Goal: Check status: Check status

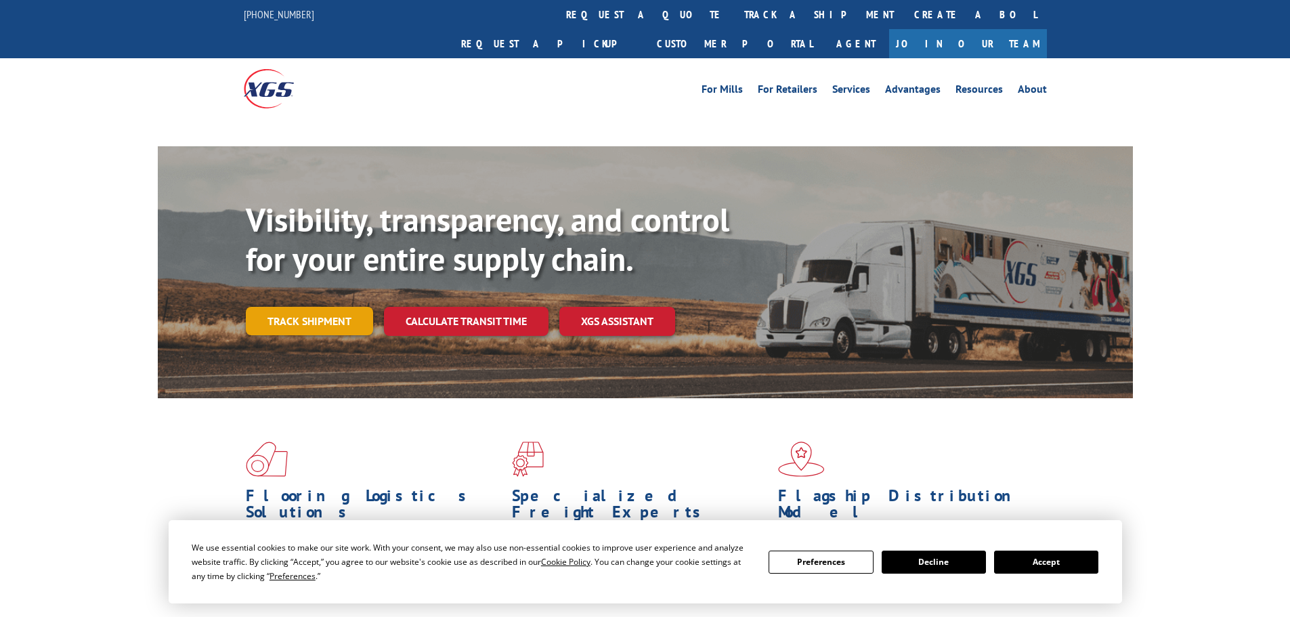
click at [309, 307] on link "Track shipment" at bounding box center [309, 321] width 127 height 28
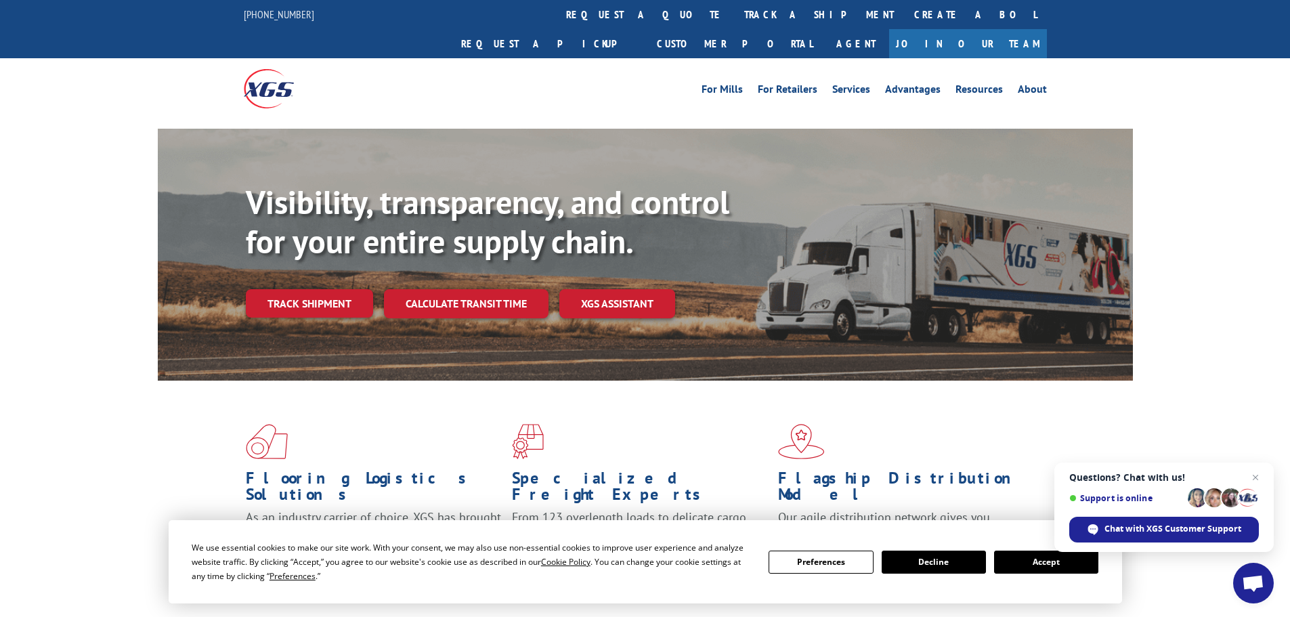
click at [963, 565] on button "Decline" at bounding box center [934, 562] width 104 height 23
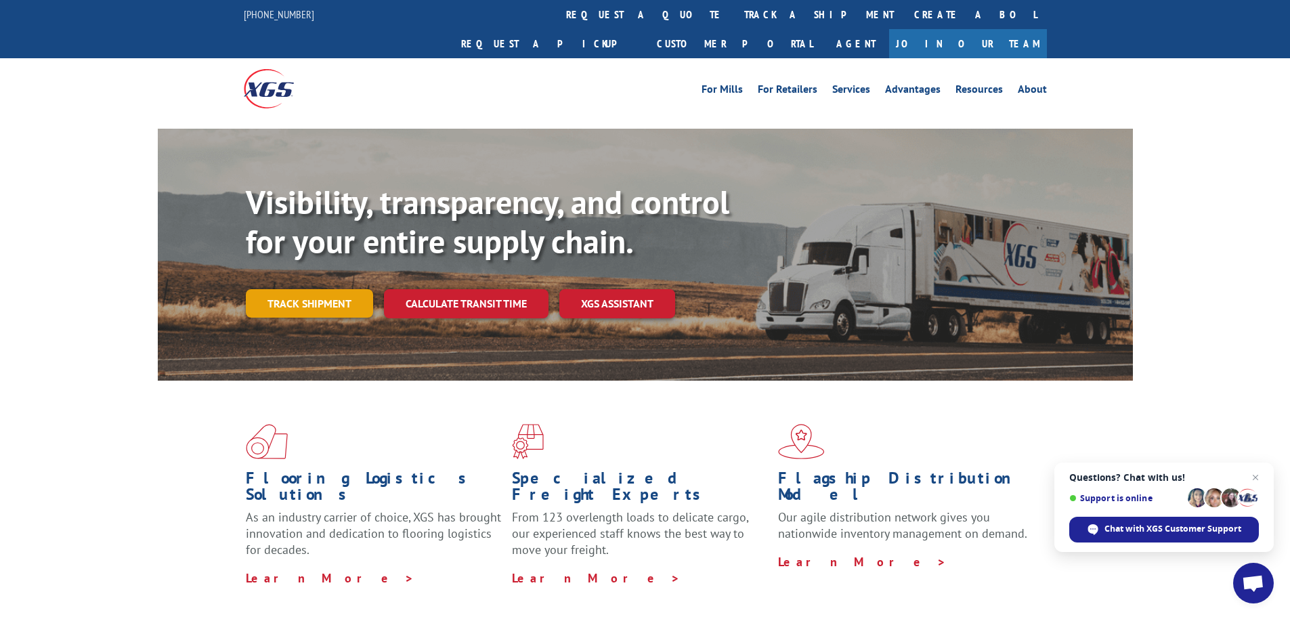
click at [342, 289] on link "Track shipment" at bounding box center [309, 303] width 127 height 28
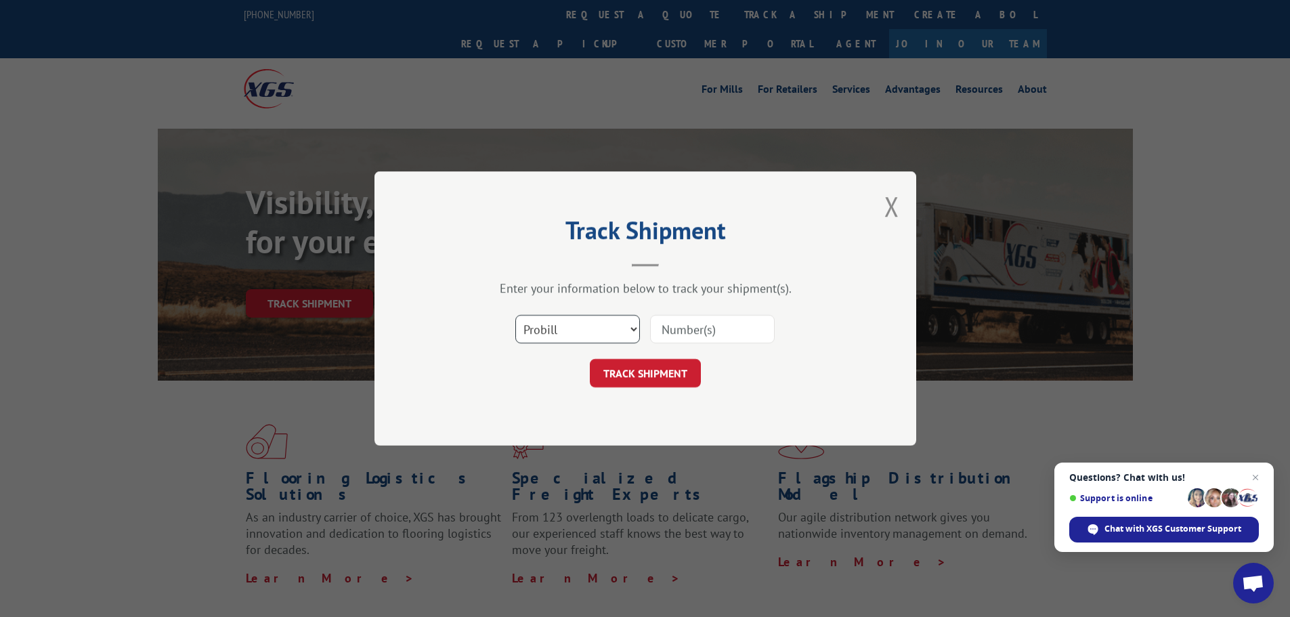
drag, startPoint x: 578, startPoint y: 328, endPoint x: 602, endPoint y: 328, distance: 24.4
click at [578, 328] on select "Select category... Probill BOL PO" at bounding box center [577, 329] width 125 height 28
click at [681, 333] on input at bounding box center [712, 329] width 125 height 28
drag, startPoint x: 682, startPoint y: 333, endPoint x: 707, endPoint y: 326, distance: 26.0
paste input "6013731"
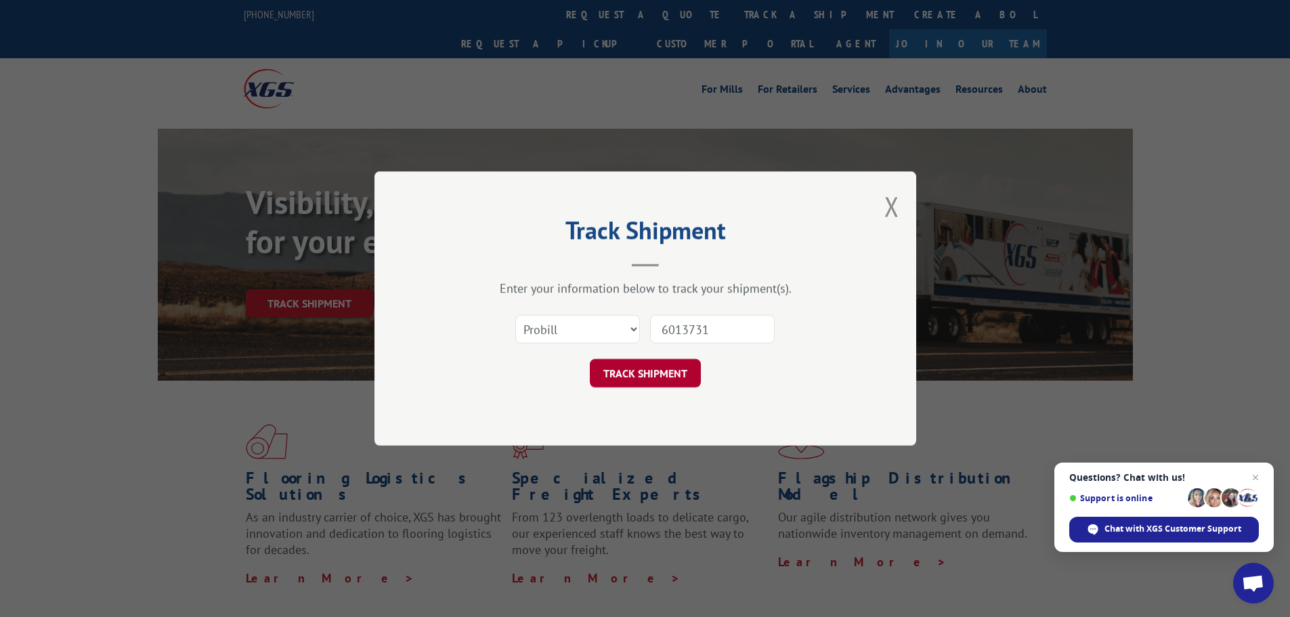
type input "6013731"
click at [658, 376] on button "TRACK SHIPMENT" at bounding box center [645, 373] width 111 height 28
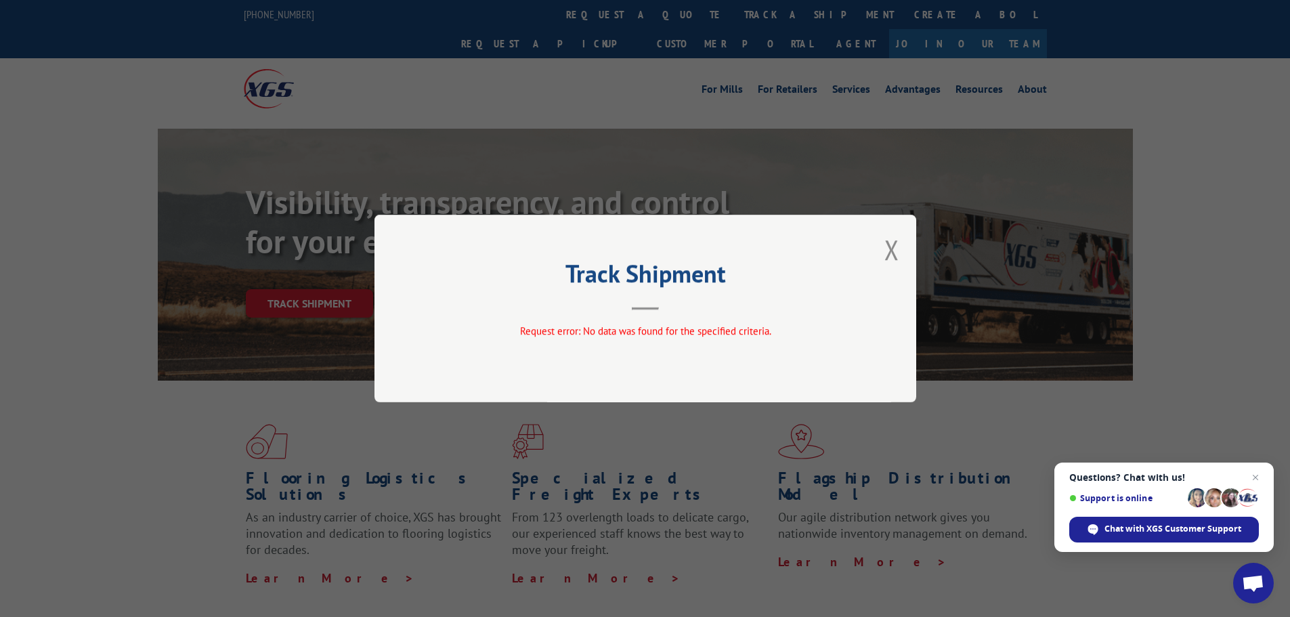
click at [906, 251] on div "Track Shipment Request error: No data was found for the specified criteria." at bounding box center [646, 309] width 542 height 188
drag, startPoint x: 895, startPoint y: 245, endPoint x: 902, endPoint y: 218, distance: 27.9
click at [895, 244] on button "Close modal" at bounding box center [891, 250] width 15 height 36
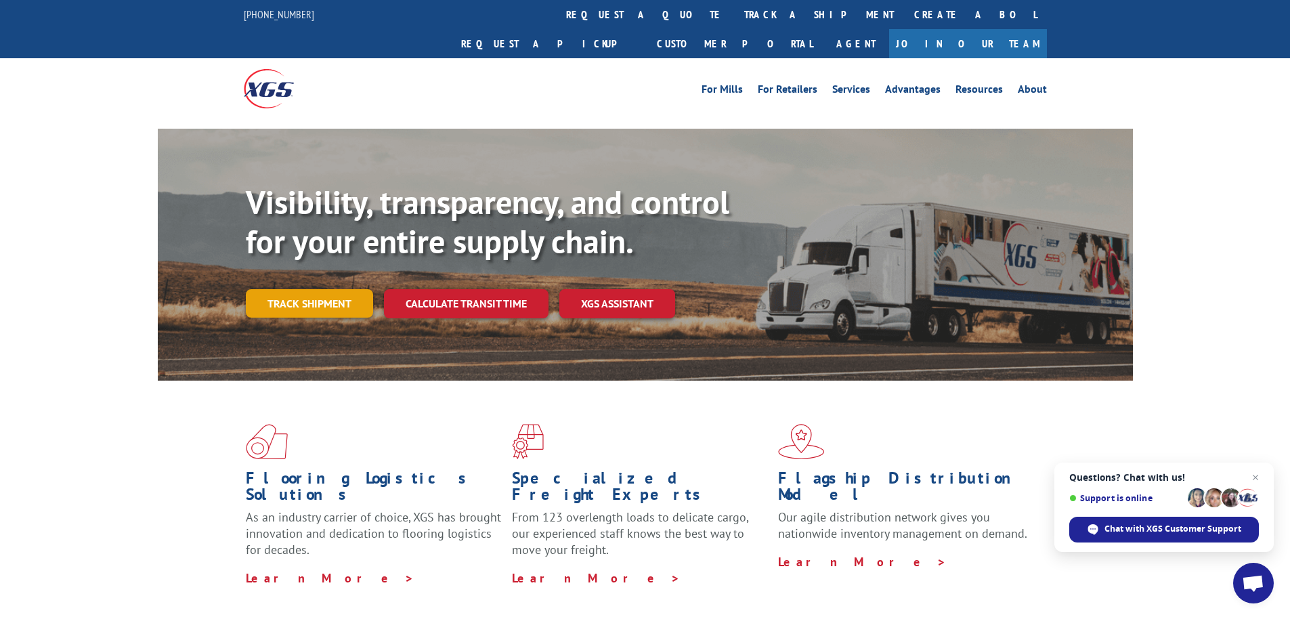
click at [305, 289] on link "Track shipment" at bounding box center [309, 303] width 127 height 28
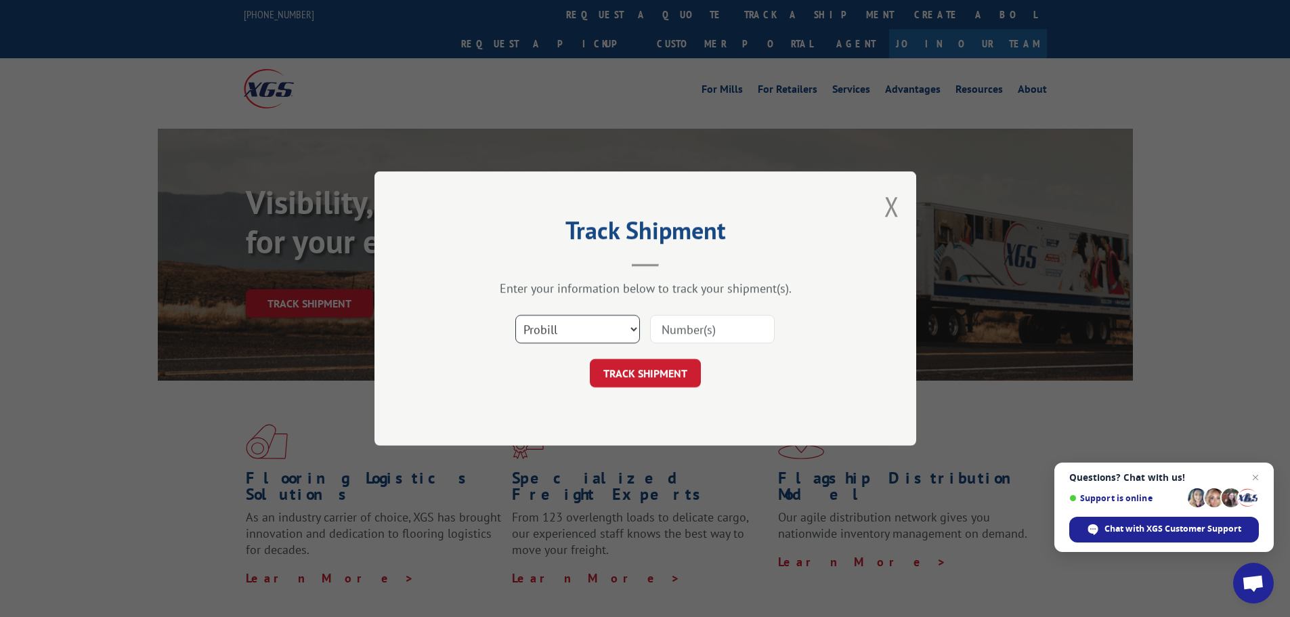
drag, startPoint x: 560, startPoint y: 323, endPoint x: 565, endPoint y: 330, distance: 8.3
click at [560, 323] on select "Select category... Probill BOL PO" at bounding box center [577, 329] width 125 height 28
select select "bol"
click at [515, 315] on select "Select category... Probill BOL PO" at bounding box center [577, 329] width 125 height 28
click at [736, 332] on input at bounding box center [712, 329] width 125 height 28
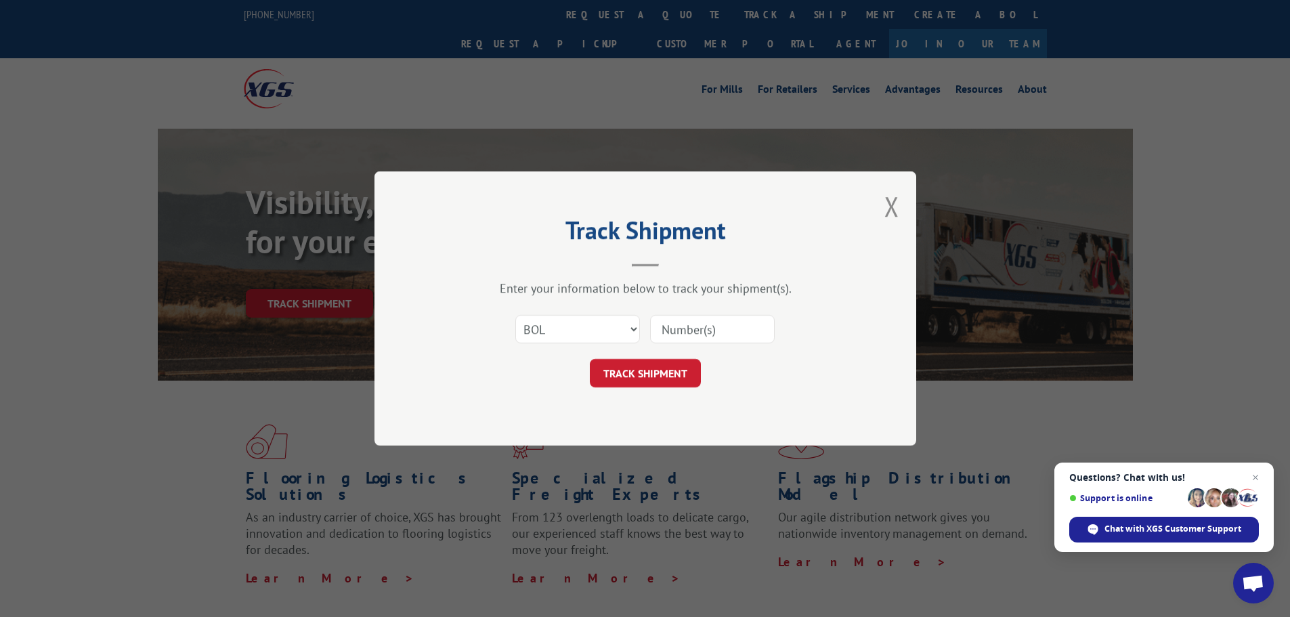
paste input "6013731"
type input "6013731"
click at [665, 365] on button "TRACK SHIPMENT" at bounding box center [645, 373] width 111 height 28
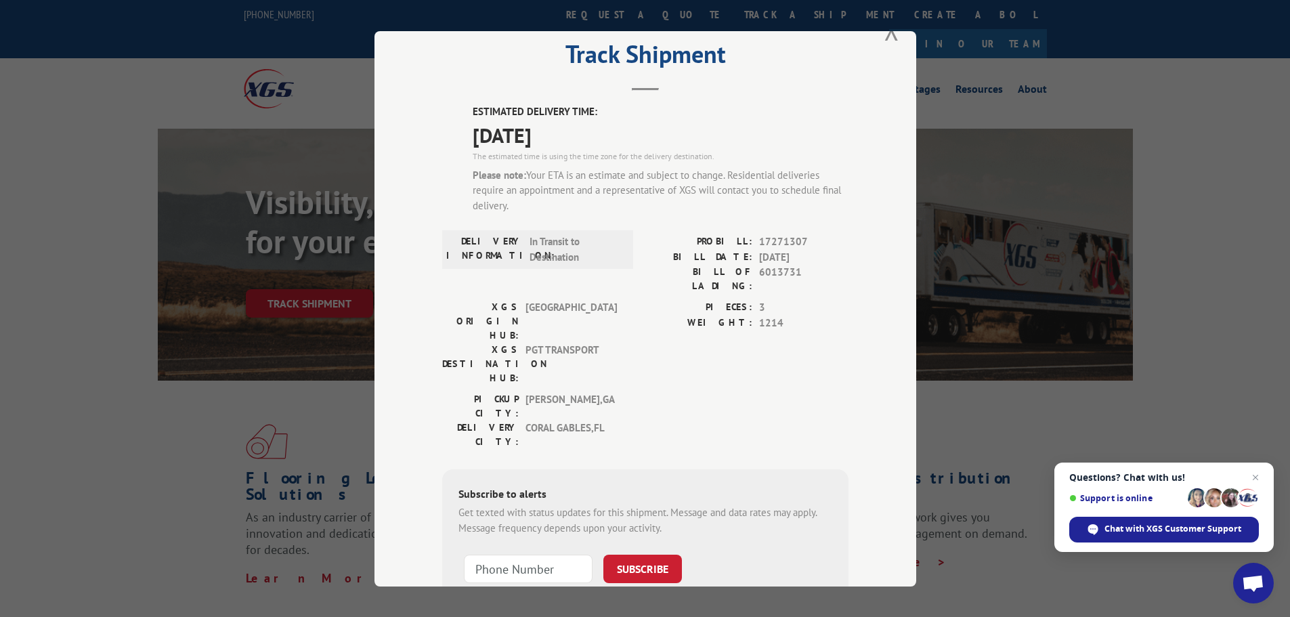
scroll to position [68, 0]
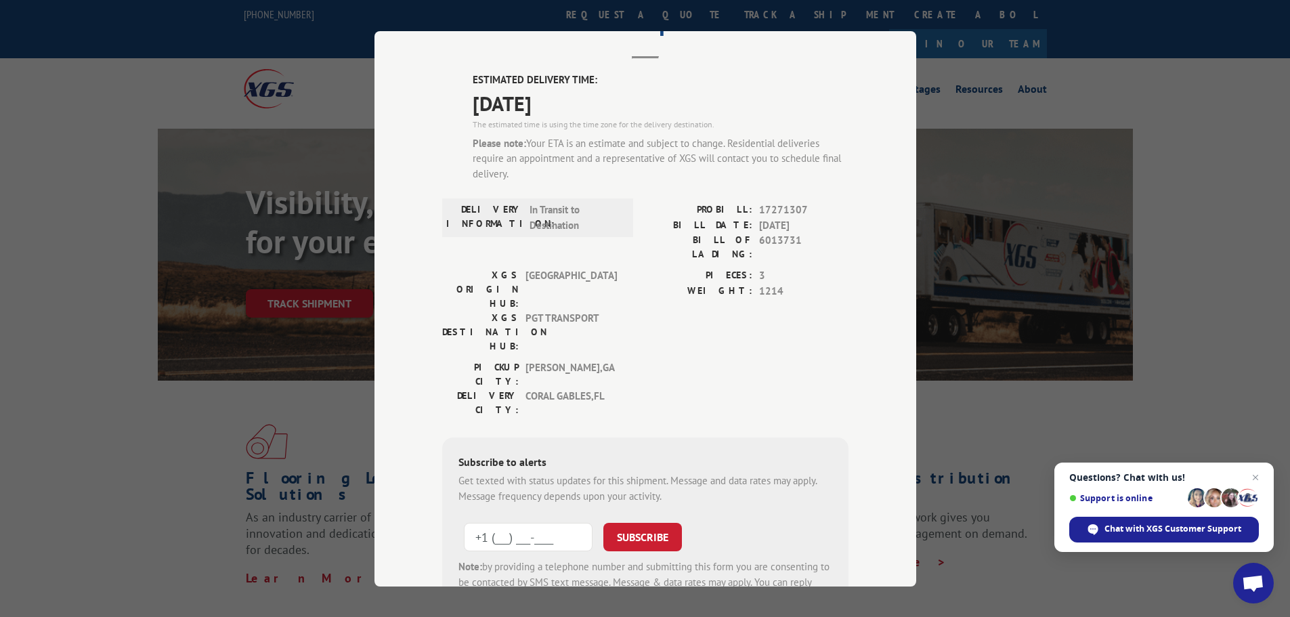
drag, startPoint x: 542, startPoint y: 457, endPoint x: 532, endPoint y: 463, distance: 12.4
click at [538, 523] on input "+1 (___) ___-____" at bounding box center [528, 537] width 129 height 28
type input "[PHONE_NUMBER]"
click at [620, 523] on button "SUBSCRIBE" at bounding box center [642, 537] width 79 height 28
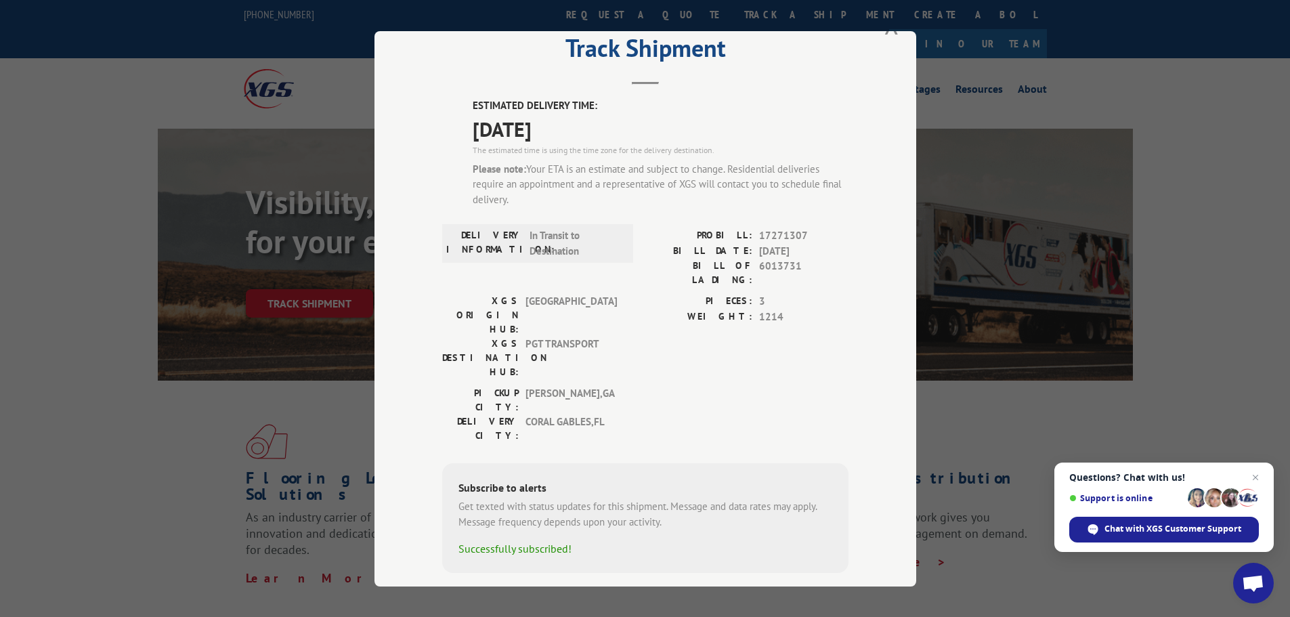
click at [543, 499] on div "Get texted with status updates for this shipment. Message and data rates may ap…" at bounding box center [645, 514] width 374 height 30
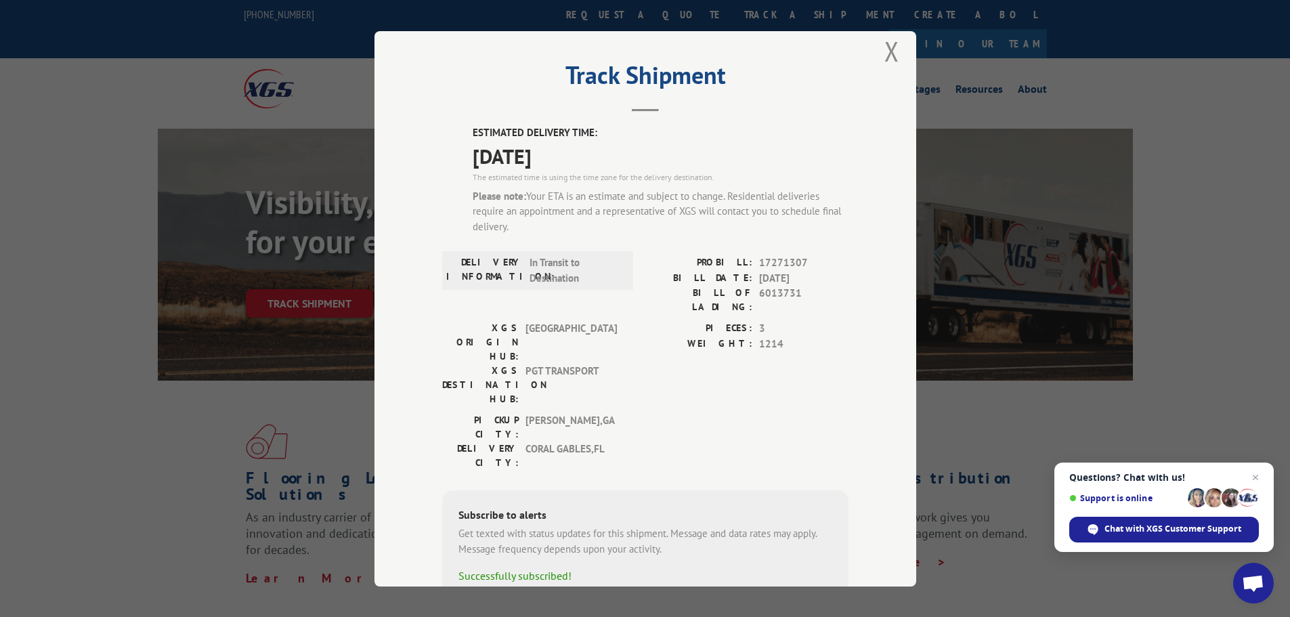
scroll to position [0, 0]
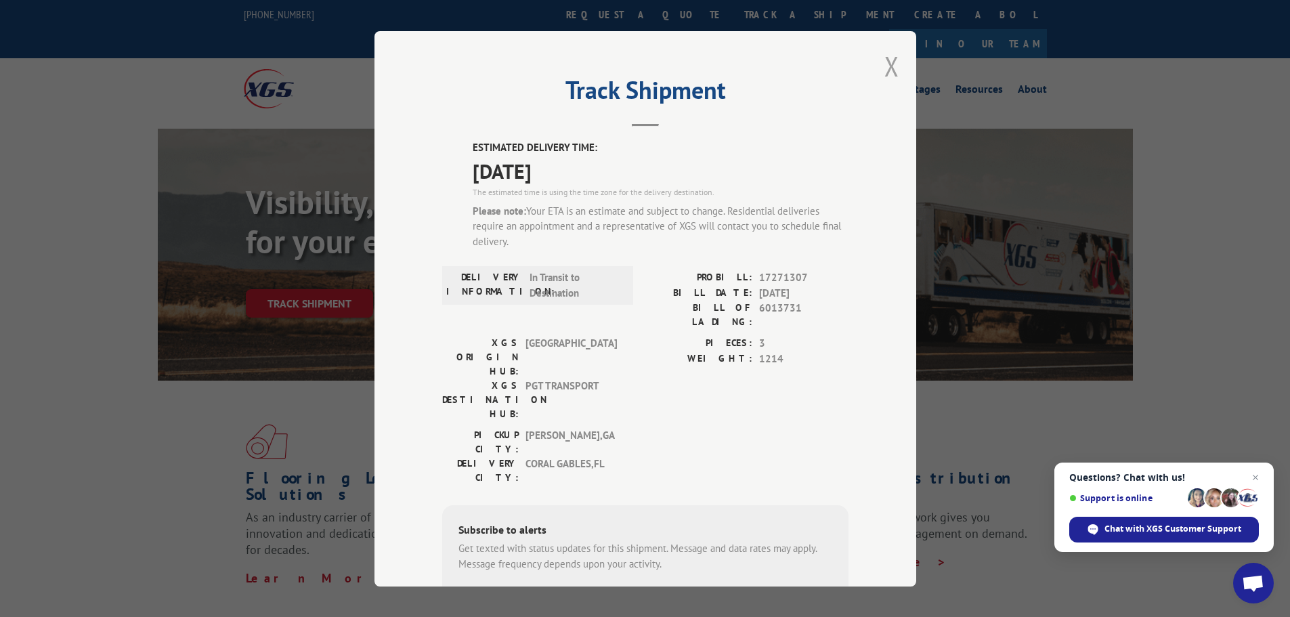
click at [888, 57] on button "Close modal" at bounding box center [891, 66] width 15 height 36
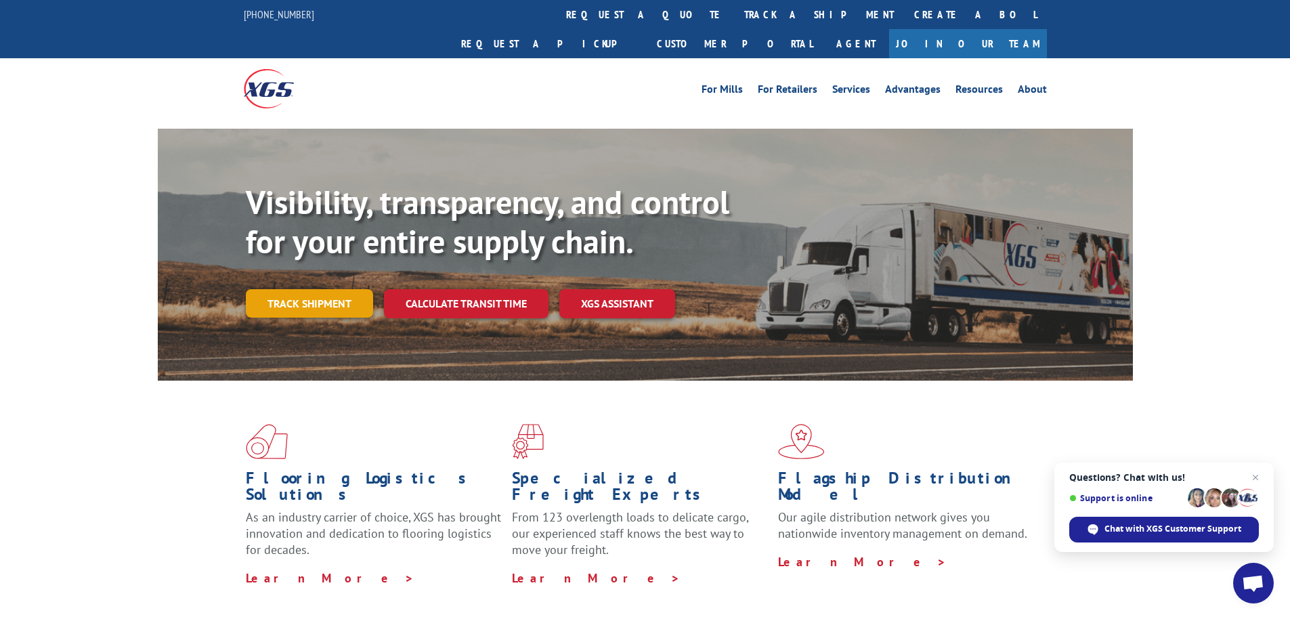
click at [333, 289] on link "Track shipment" at bounding box center [309, 303] width 127 height 28
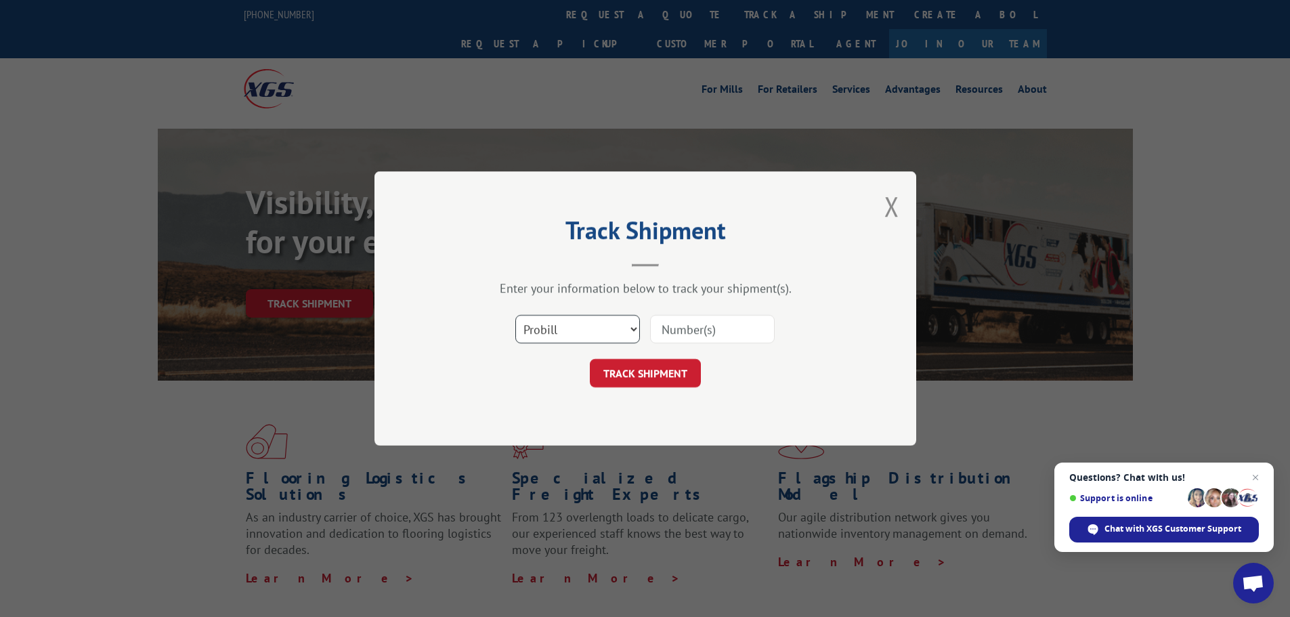
drag, startPoint x: 568, startPoint y: 322, endPoint x: 572, endPoint y: 329, distance: 7.9
click at [568, 323] on select "Select category... Probill BOL PO" at bounding box center [577, 329] width 125 height 28
select select "bol"
click at [515, 315] on select "Select category... Probill BOL PO" at bounding box center [577, 329] width 125 height 28
click at [700, 318] on input at bounding box center [712, 329] width 125 height 28
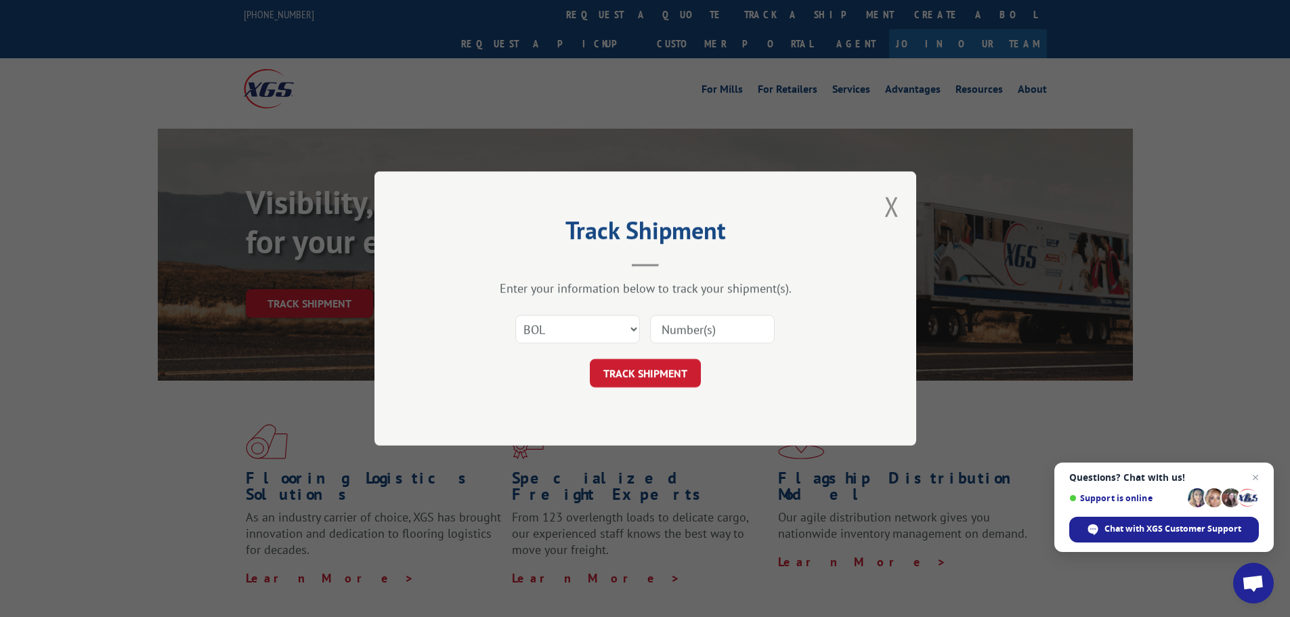
paste input "6013731"
type input "6013731"
click at [646, 383] on button "TRACK SHIPMENT" at bounding box center [645, 373] width 111 height 28
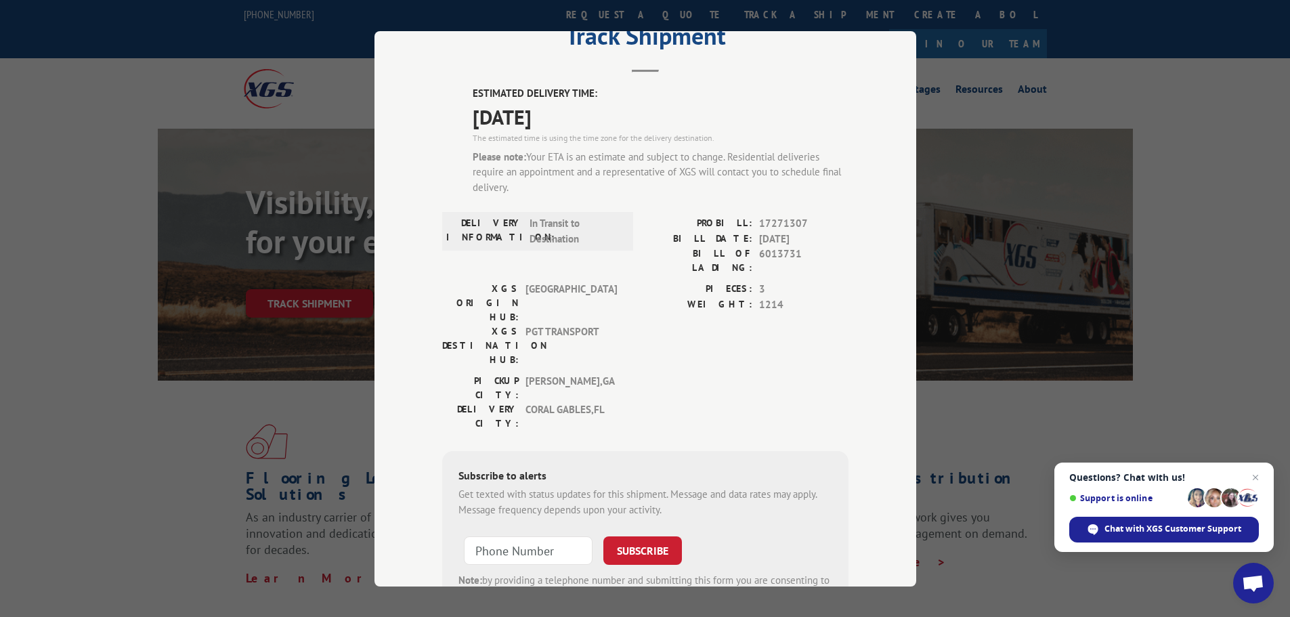
scroll to position [116, 0]
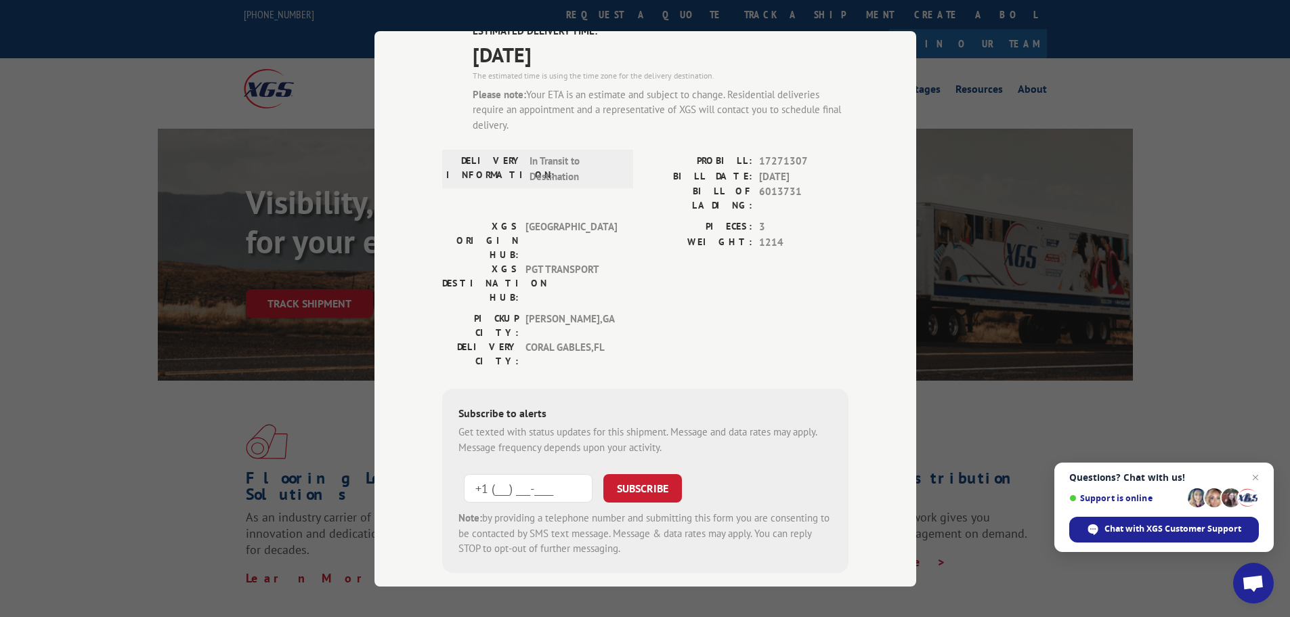
click at [523, 474] on input "+1 (___) ___-____" at bounding box center [528, 488] width 129 height 28
type input "[PHONE_NUMBER]"
click at [649, 474] on button "SUBSCRIBE" at bounding box center [642, 488] width 79 height 28
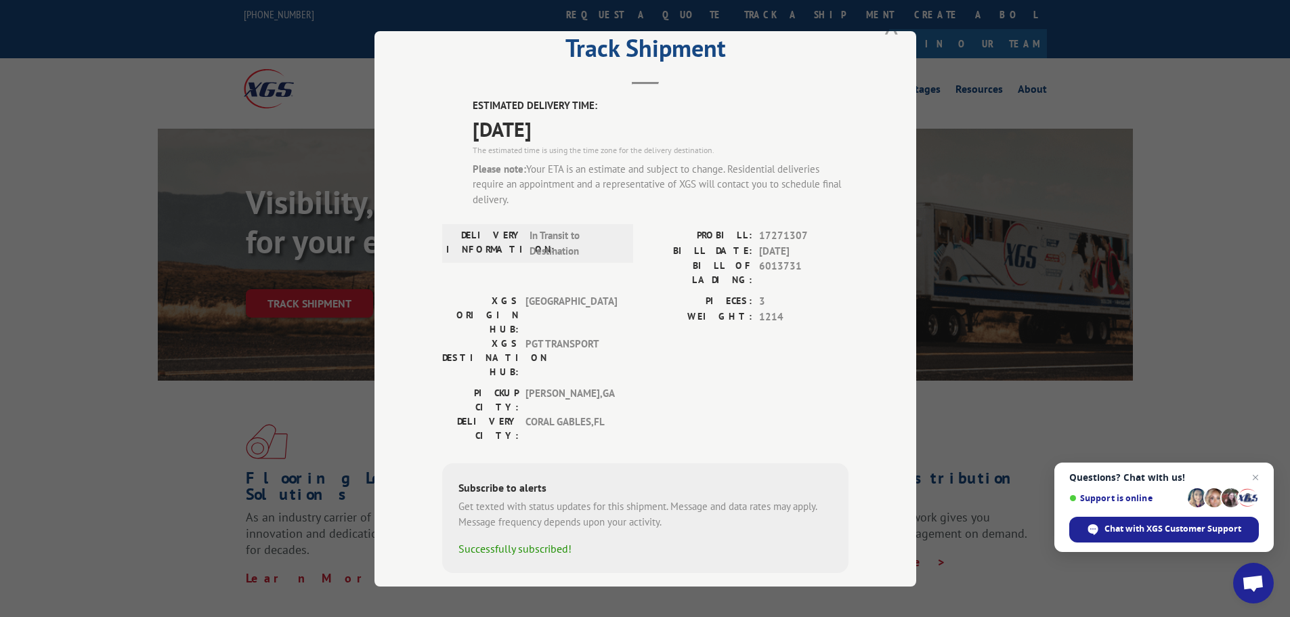
click at [887, 33] on button "Close modal" at bounding box center [891, 24] width 15 height 36
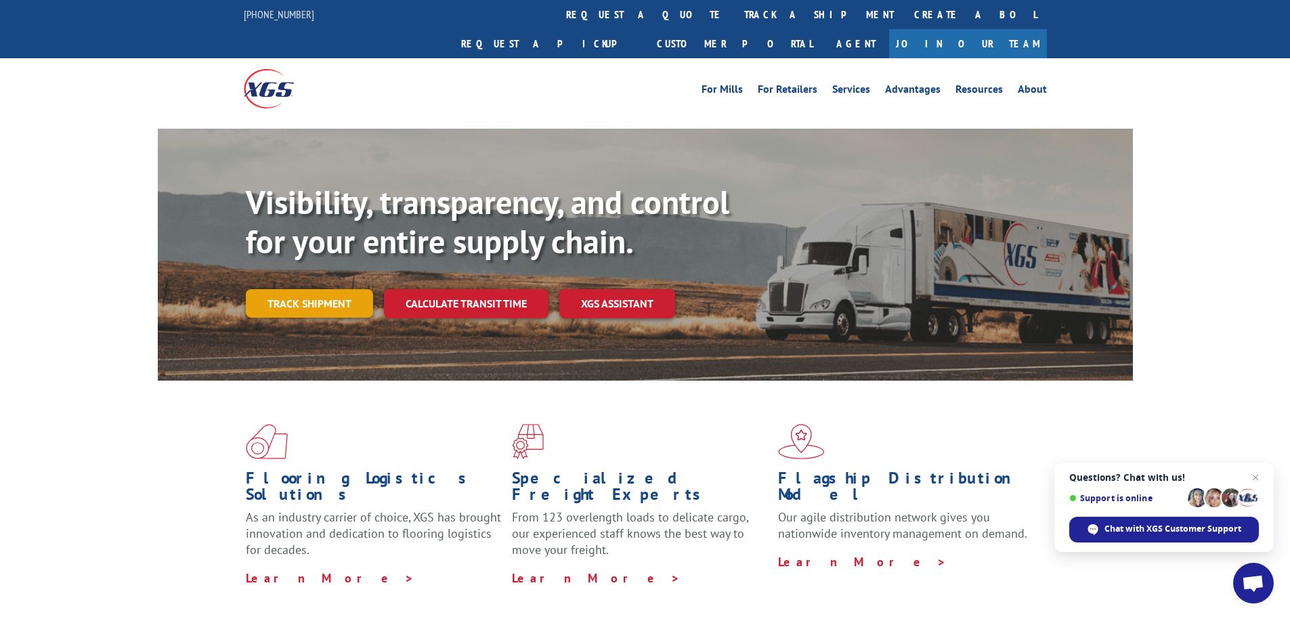
click at [364, 289] on link "Track shipment" at bounding box center [309, 303] width 127 height 28
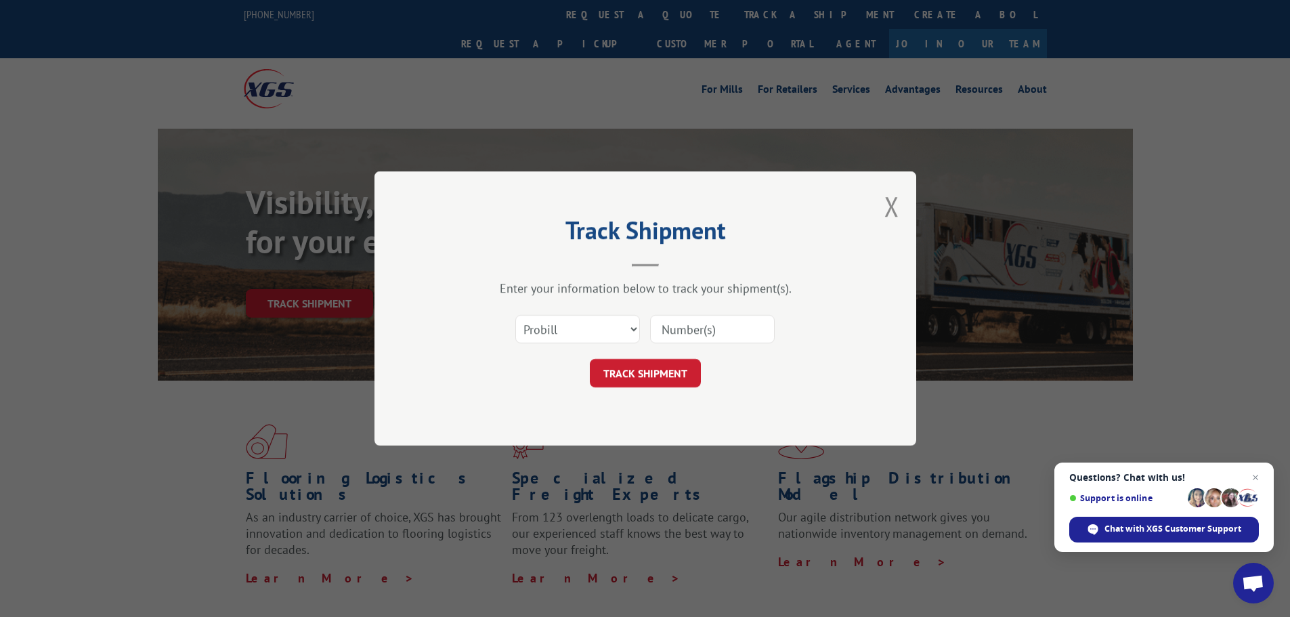
scroll to position [0, 0]
click at [616, 332] on select "Select category... Probill BOL PO" at bounding box center [577, 329] width 125 height 28
select select "bol"
click at [515, 315] on select "Select category... Probill BOL PO" at bounding box center [577, 329] width 125 height 28
click at [716, 333] on input at bounding box center [712, 329] width 125 height 28
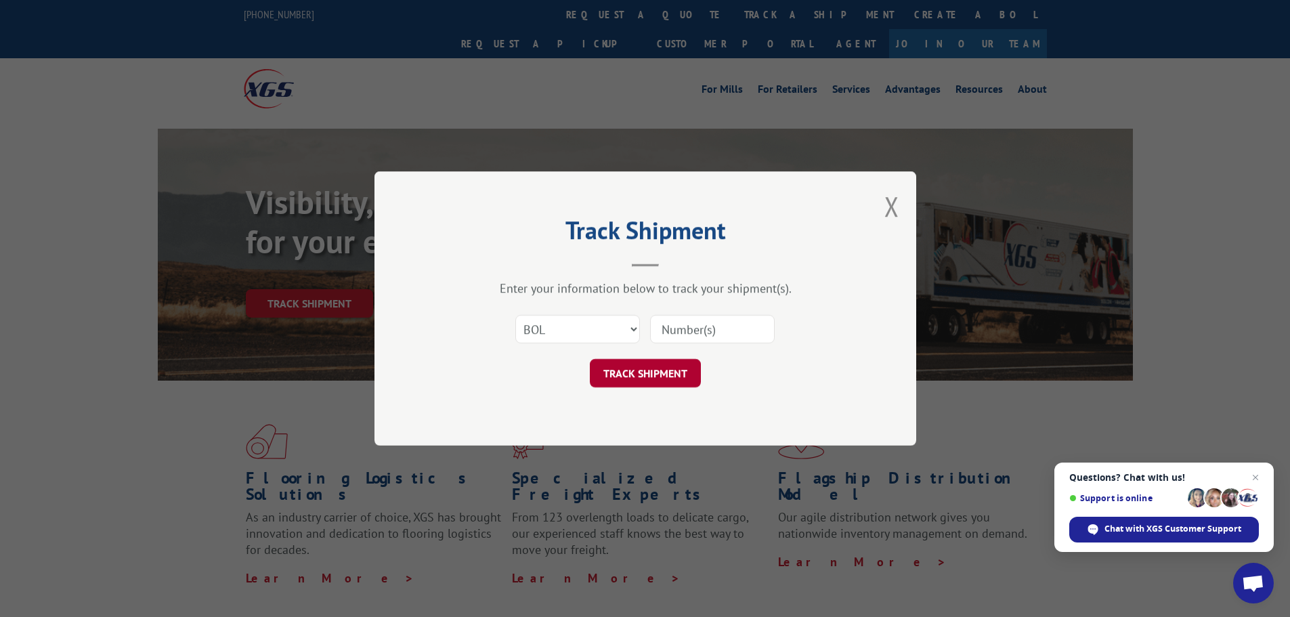
type input "6013731"
click at [668, 387] on button "TRACK SHIPMENT" at bounding box center [645, 373] width 111 height 28
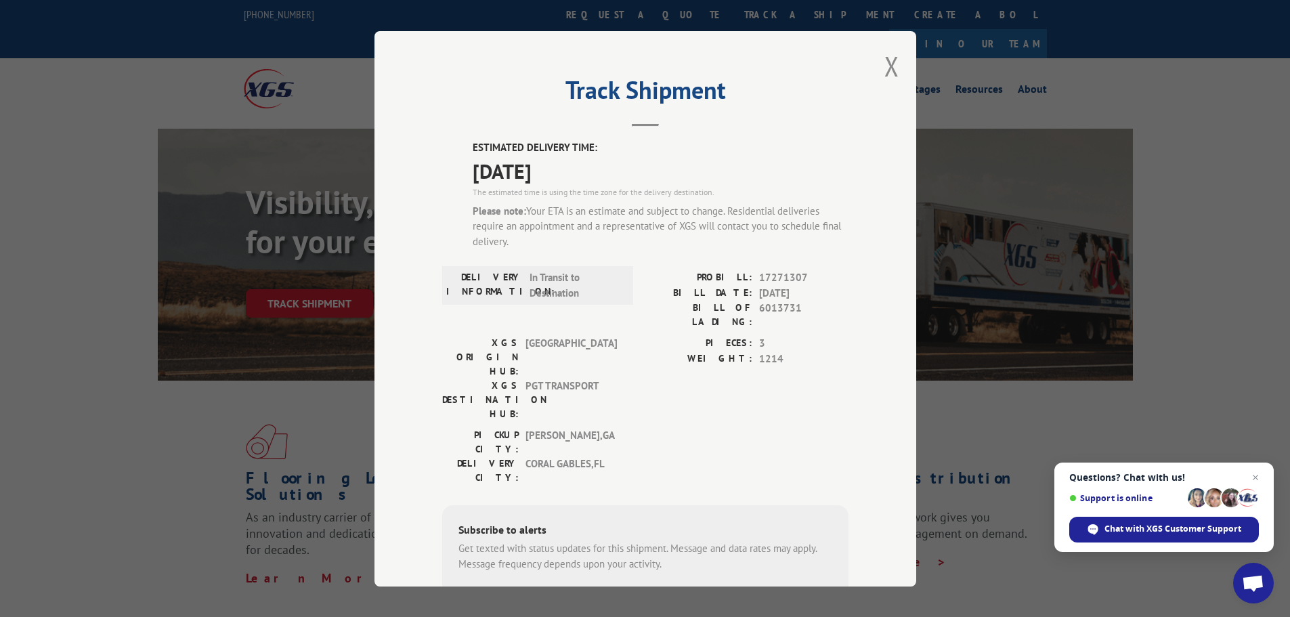
scroll to position [68, 0]
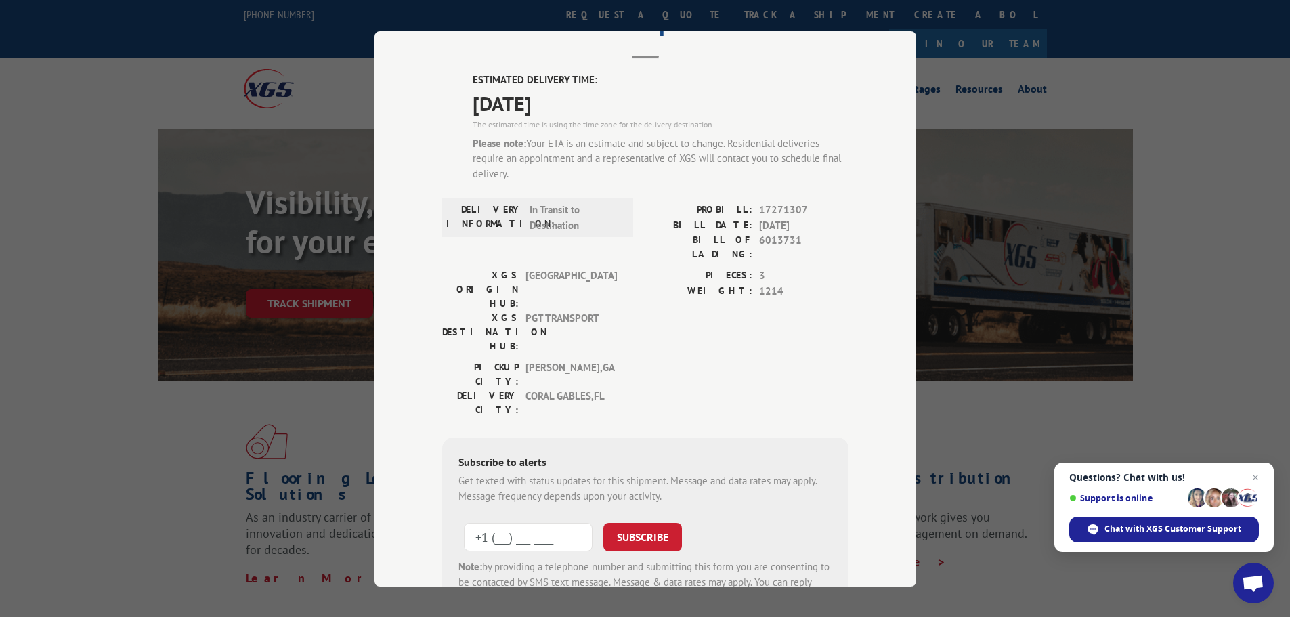
click at [535, 523] on input "+1 (___) ___-____" at bounding box center [528, 537] width 129 height 28
type input "[PHONE_NUMBER]"
click at [630, 523] on button "SUBSCRIBE" at bounding box center [642, 537] width 79 height 28
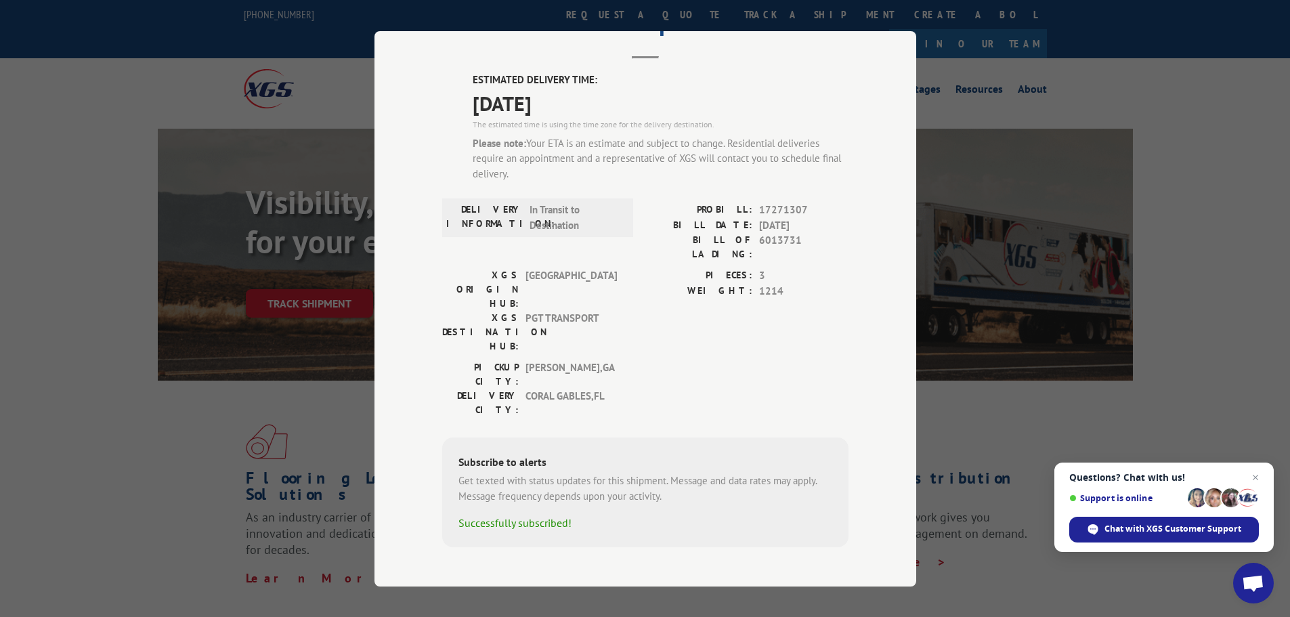
scroll to position [42, 0]
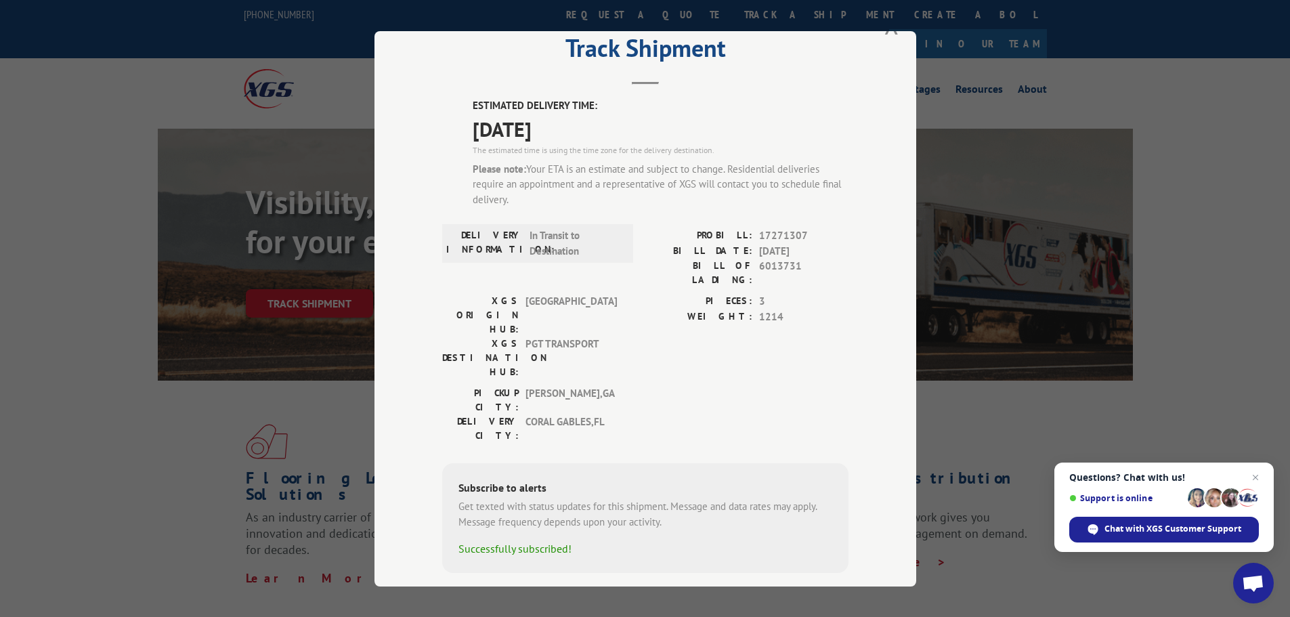
click at [236, 143] on div "Track Shipment ESTIMATED DELIVERY TIME: [DATE] The estimated time is using the …" at bounding box center [645, 308] width 1290 height 617
click at [890, 33] on button "Close modal" at bounding box center [891, 24] width 15 height 36
